Goal: Find specific page/section

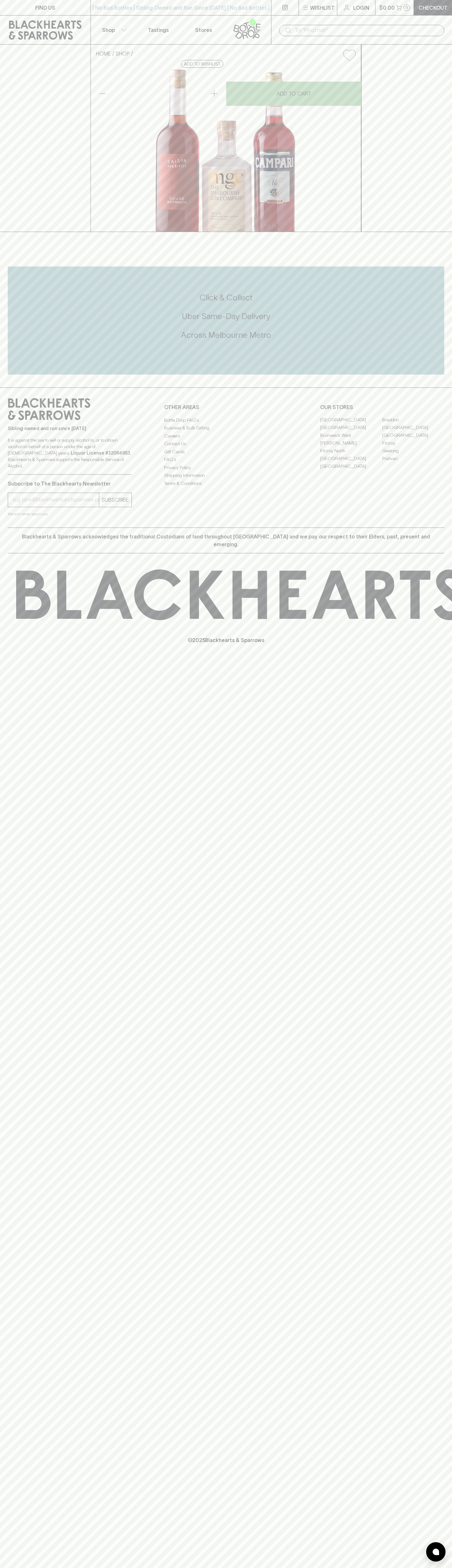
click at [321, 31] on input "text" at bounding box center [366, 30] width 144 height 10
click at [426, 374] on div "Click & Collect Uber Same-Day Delivery Across Melbourne Metro" at bounding box center [226, 321] width 436 height 108
click at [208, 1567] on html "FIND US | No Bad Bottles | Sibling Owned and Run Since 2006 | No Bad Bottles | …" at bounding box center [226, 784] width 452 height 1568
click at [32, 1082] on div "FIND US | No Bad Bottles | Sibling Owned and Run Since 2006 | No Bad Bottles | …" at bounding box center [226, 784] width 452 height 1568
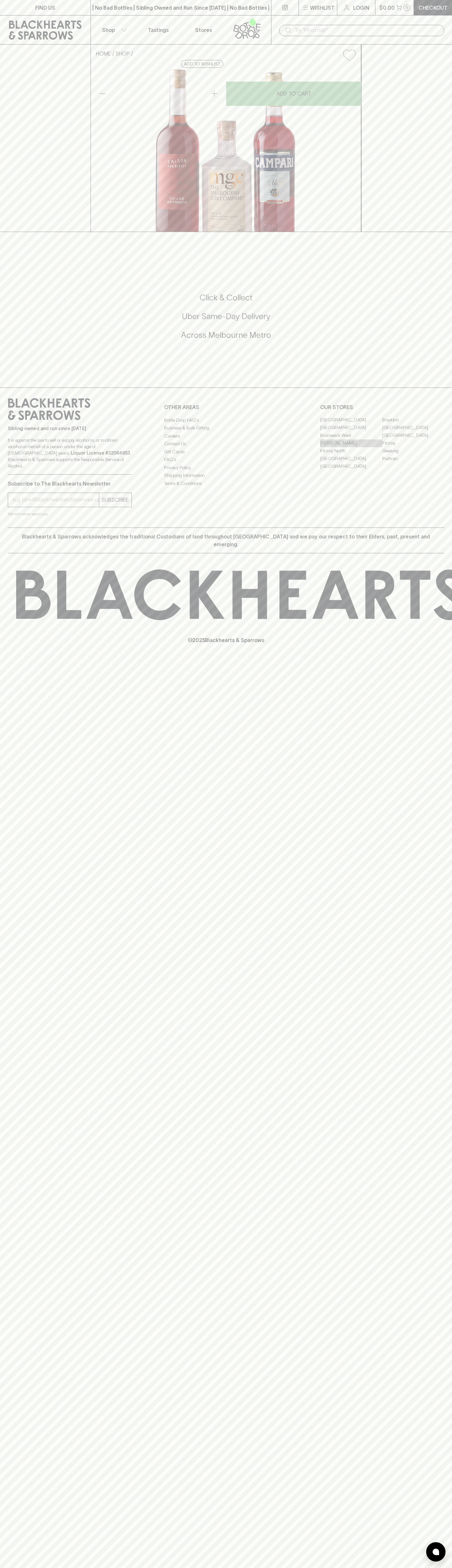
click at [351, 447] on link "[PERSON_NAME]" at bounding box center [351, 443] width 62 height 8
